Goal: Task Accomplishment & Management: Use online tool/utility

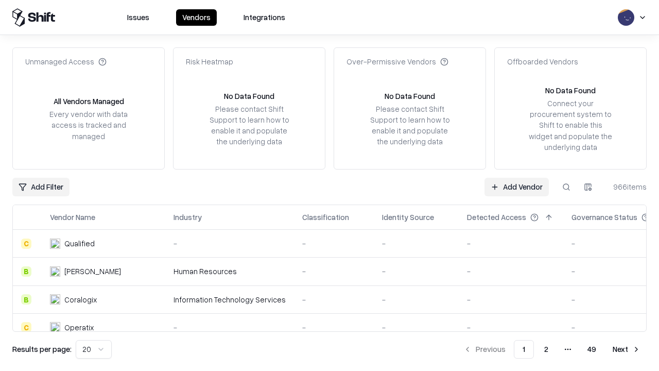
click at [516, 186] on link "Add Vendor" at bounding box center [516, 187] width 64 height 19
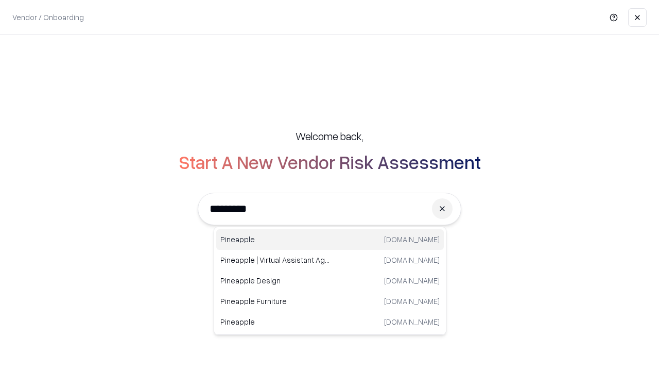
click at [330, 239] on div "Pineapple [DOMAIN_NAME]" at bounding box center [329, 239] width 227 height 21
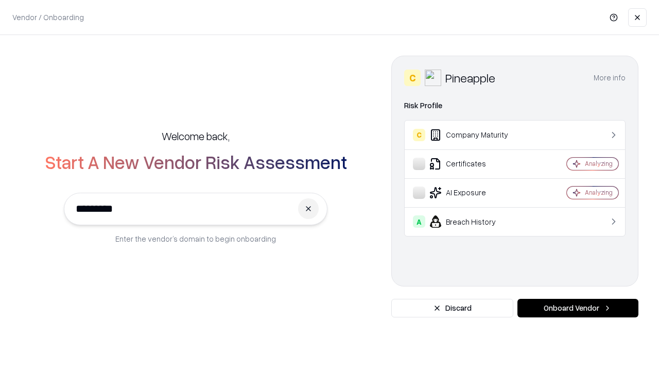
type input "*********"
click at [577, 308] on button "Onboard Vendor" at bounding box center [577, 307] width 121 height 19
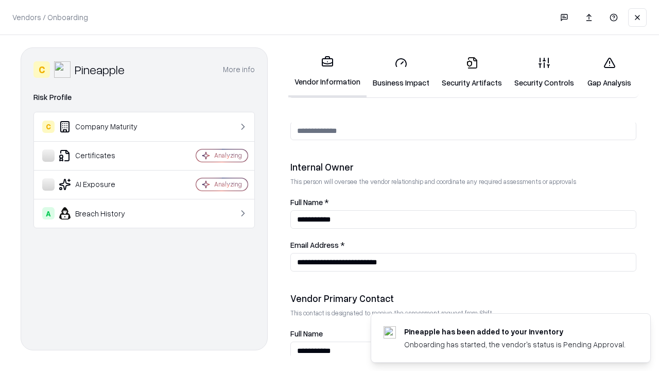
scroll to position [533, 0]
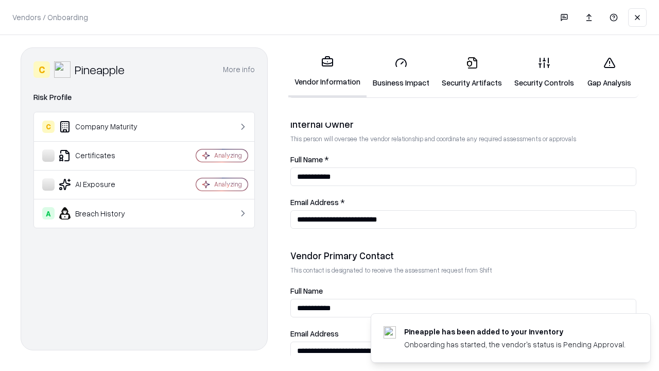
click at [401, 72] on link "Business Impact" at bounding box center [400, 72] width 69 height 48
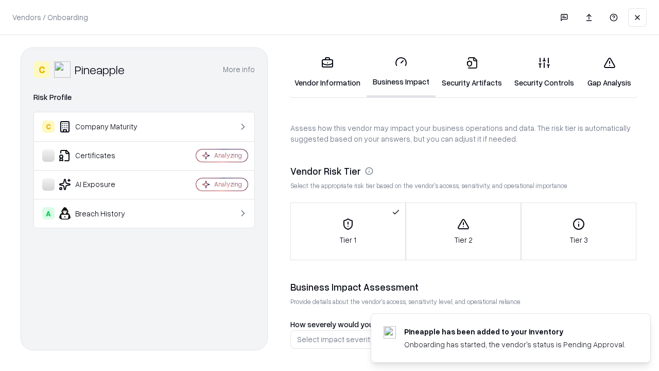
click at [609, 72] on link "Gap Analysis" at bounding box center [609, 72] width 58 height 48
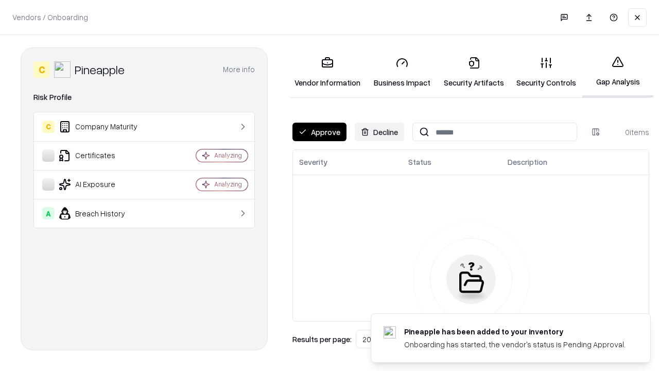
click at [319, 132] on button "Approve" at bounding box center [319, 131] width 54 height 19
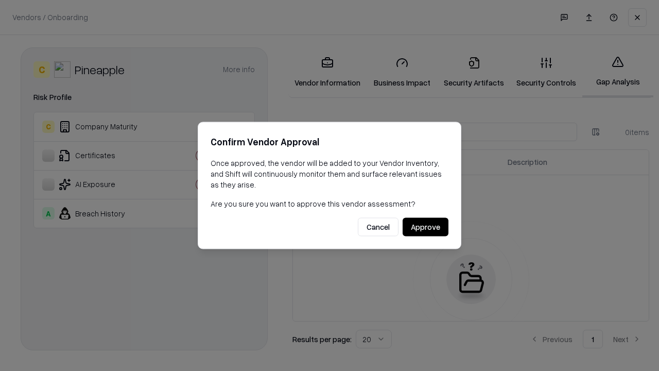
click at [425, 226] on button "Approve" at bounding box center [425, 227] width 46 height 19
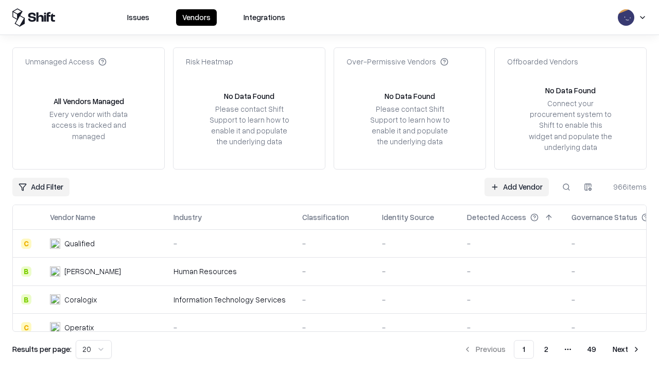
type input "*********"
click at [516, 186] on link "Add Vendor" at bounding box center [516, 187] width 64 height 19
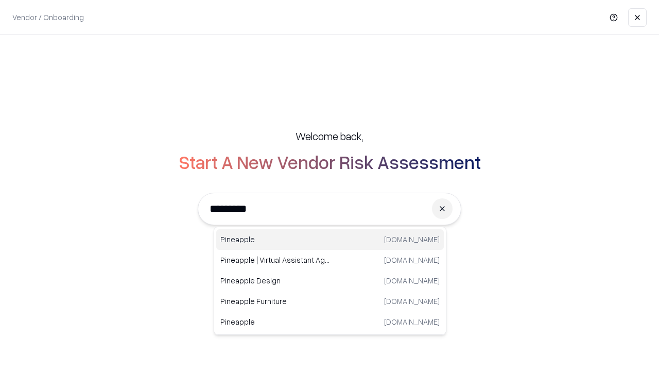
click at [330, 239] on div "Pineapple [DOMAIN_NAME]" at bounding box center [329, 239] width 227 height 21
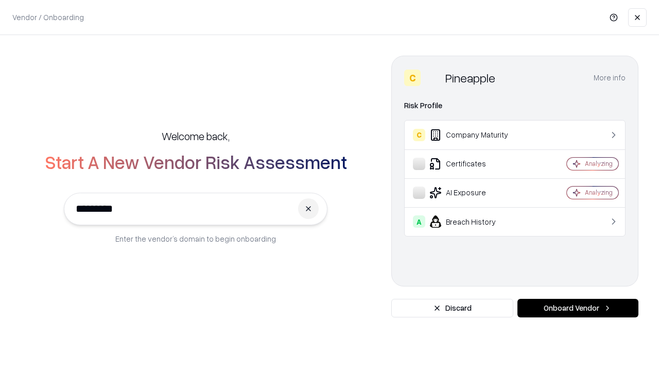
type input "*********"
click at [577, 308] on button "Onboard Vendor" at bounding box center [577, 307] width 121 height 19
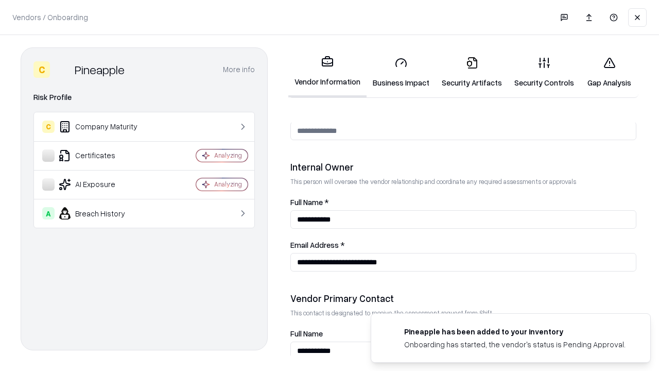
scroll to position [533, 0]
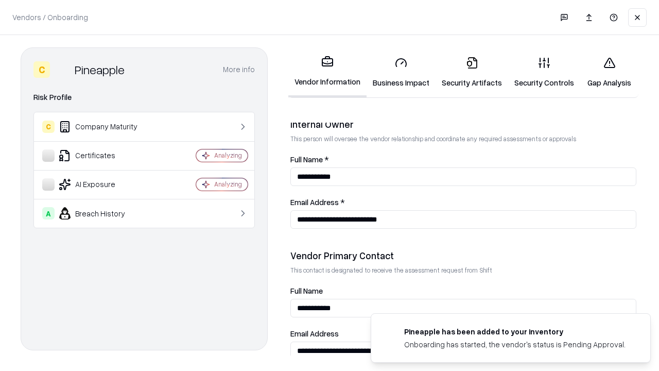
click at [609, 72] on link "Gap Analysis" at bounding box center [609, 72] width 58 height 48
